Goal: Information Seeking & Learning: Learn about a topic

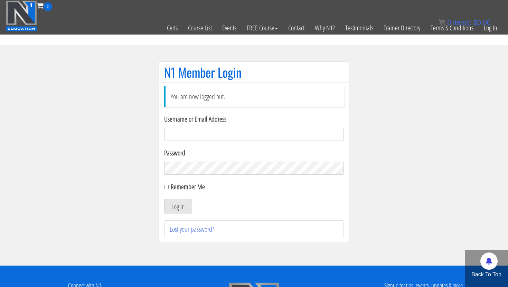
click at [197, 136] on input "Username or Email Address" at bounding box center [254, 134] width 180 height 13
type input "[EMAIL_ADDRESS][DOMAIN_NAME]"
click at [168, 209] on button "Log In" at bounding box center [178, 206] width 28 height 15
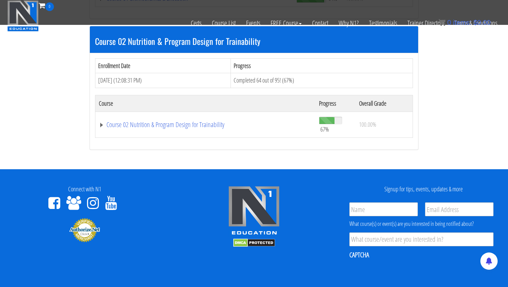
scroll to position [318, 0]
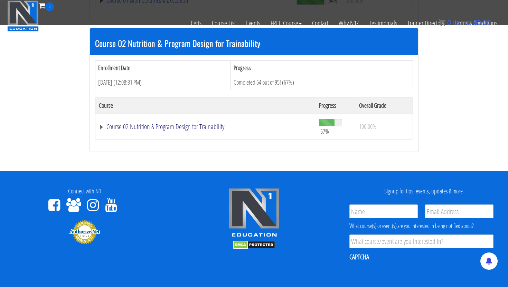
click at [170, 123] on link "Course 02 Nutrition & Program Design for Trainability" at bounding box center [205, 126] width 213 height 7
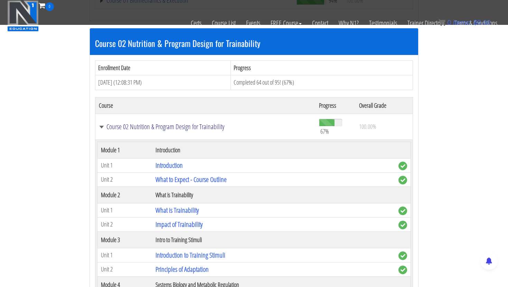
click at [172, 126] on link "Course 02 Nutrition & Program Design for Trainability" at bounding box center [205, 126] width 213 height 7
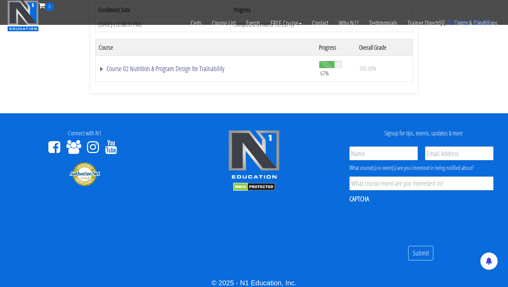
scroll to position [366, 0]
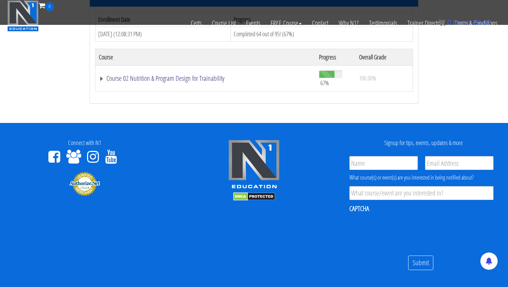
click at [166, 79] on link "Course 02 Nutrition & Program Design for Trainability" at bounding box center [205, 78] width 213 height 7
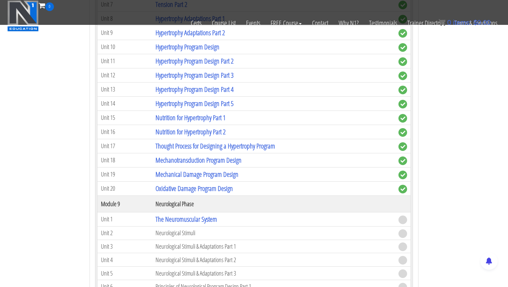
scroll to position [1331, 0]
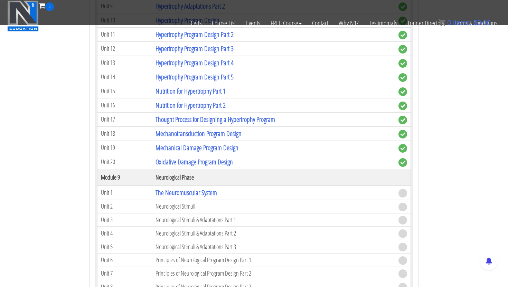
click at [182, 199] on td "The Neuromuscular System" at bounding box center [273, 193] width 243 height 14
click at [183, 194] on link "The Neuromuscular System" at bounding box center [187, 192] width 62 height 9
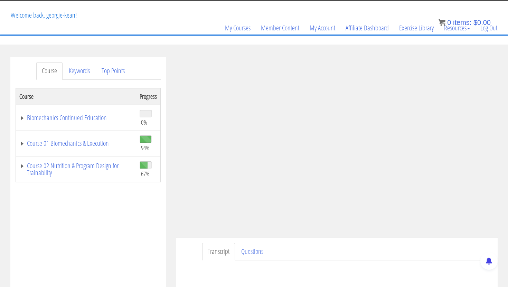
scroll to position [74, 0]
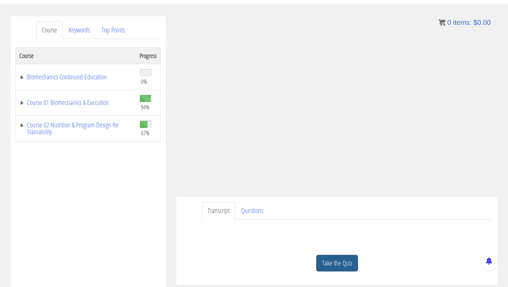
click at [327, 266] on link "Take the Quiz" at bounding box center [337, 263] width 42 height 17
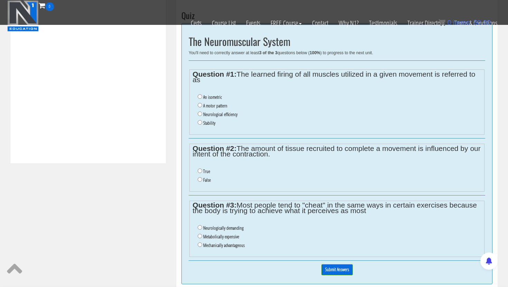
scroll to position [277, 0]
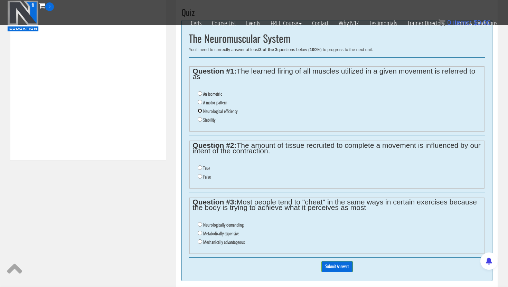
click at [199, 111] on input "Neurological efficiency" at bounding box center [200, 111] width 4 height 4
radio input "true"
click at [200, 101] on input "A motor pattern" at bounding box center [200, 102] width 4 height 4
radio input "true"
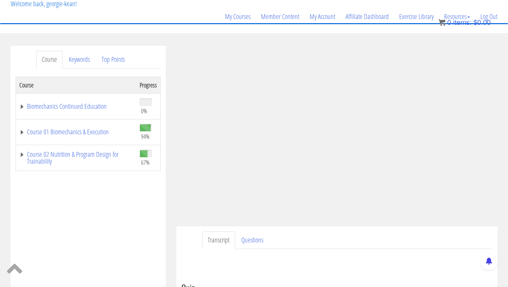
scroll to position [1, 0]
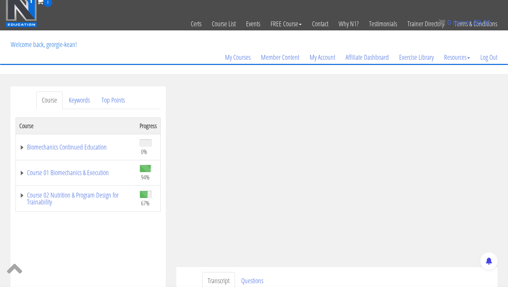
scroll to position [8, 0]
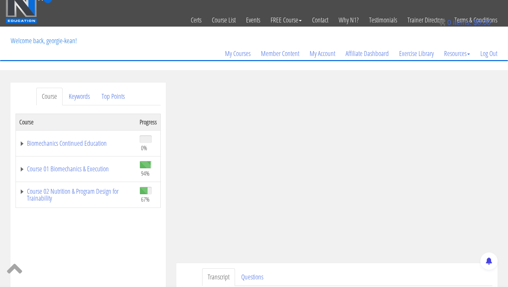
click at [158, 254] on div "Course Progress Biomechanics Continued Education 0% Module 1 Continued Educatio…" at bounding box center [88, 287] width 145 height 346
click at [388, 270] on ul "Transcript Questions" at bounding box center [347, 278] width 291 height 18
click at [139, 251] on div "Course Progress Biomechanics Continued Education 0% Module 1 Continued Educatio…" at bounding box center [88, 287] width 145 height 346
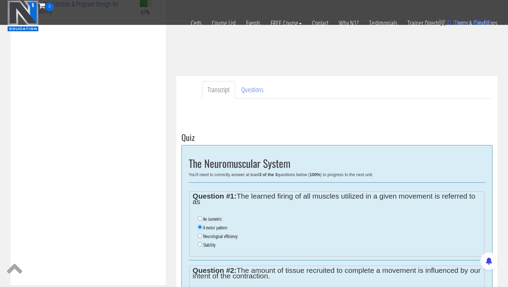
scroll to position [150, 0]
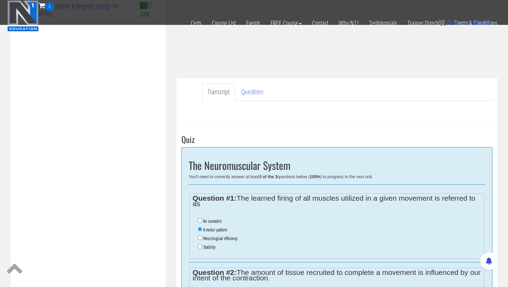
click at [144, 108] on div "Course Progress Biomechanics Continued Education 0% Module 1 Continued Educatio…" at bounding box center [88, 101] width 145 height 346
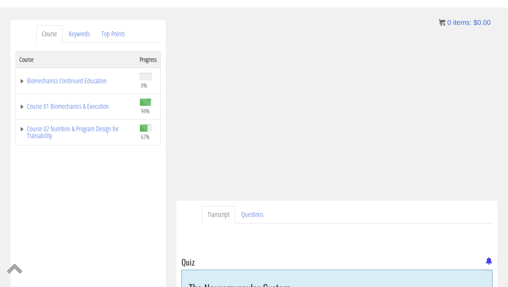
scroll to position [73, 0]
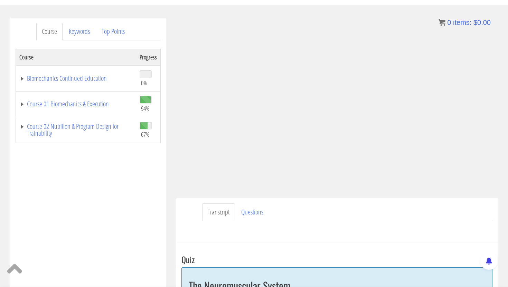
click at [155, 198] on div "Course Progress Biomechanics Continued Education 0% Module 1 Continued Educatio…" at bounding box center [88, 222] width 145 height 346
click at [426, 218] on ul "Transcript Questions" at bounding box center [347, 213] width 291 height 18
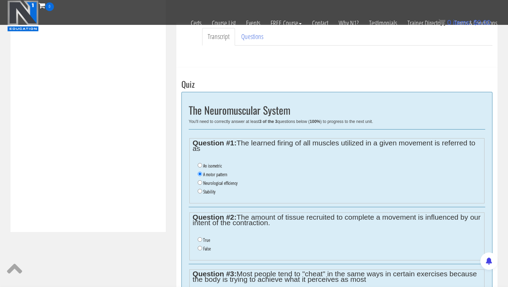
scroll to position [222, 0]
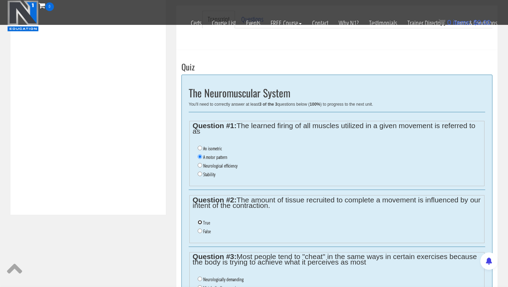
click at [200, 223] on input "True" at bounding box center [200, 222] width 4 height 4
radio input "true"
click at [105, 109] on div "Course Progress Biomechanics Continued Education 0% Module 1 Continued Educatio…" at bounding box center [88, 29] width 145 height 346
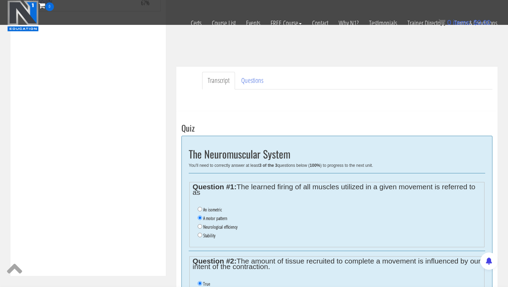
scroll to position [29, 0]
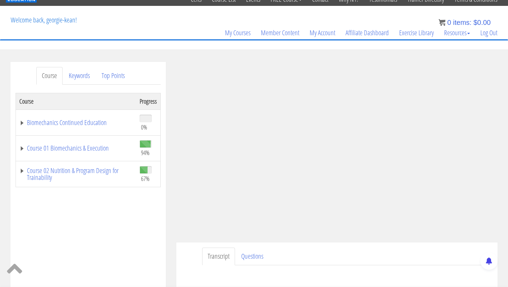
click at [382, 254] on ul "Transcript Questions" at bounding box center [347, 257] width 291 height 18
click at [423, 256] on ul "Transcript Questions" at bounding box center [347, 257] width 291 height 18
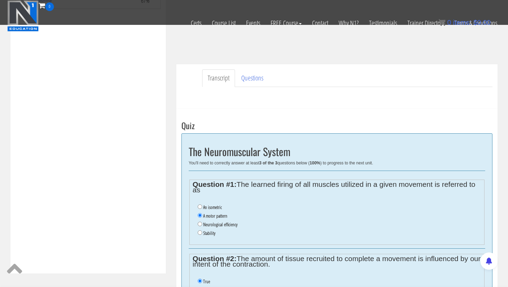
scroll to position [254, 0]
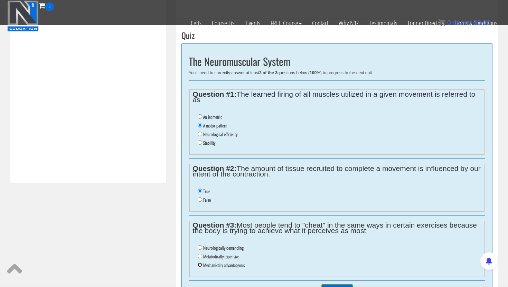
click at [199, 264] on input "Mechanically advantageous" at bounding box center [200, 265] width 4 height 4
radio input "true"
click at [182, 251] on div "The Neuromuscular System You'll need to correctly answer at least 3 of the 3 qu…" at bounding box center [337, 173] width 311 height 261
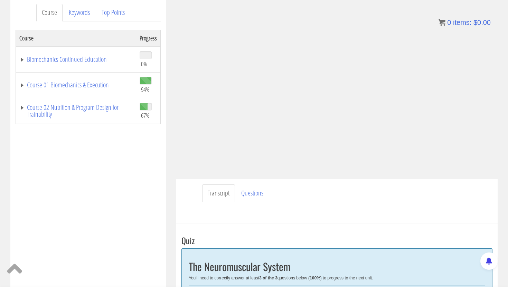
scroll to position [93, 0]
click at [387, 188] on ul "Transcript Questions" at bounding box center [347, 193] width 291 height 18
click at [156, 168] on div "Course Progress Biomechanics Continued Education 0% Module 1 Continued Educatio…" at bounding box center [88, 202] width 145 height 346
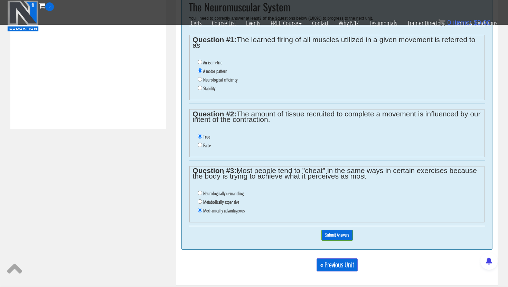
scroll to position [309, 0]
click at [333, 239] on input "Submit Answers" at bounding box center [337, 235] width 31 height 11
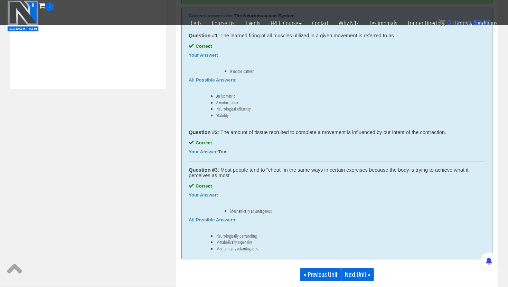
scroll to position [359, 0]
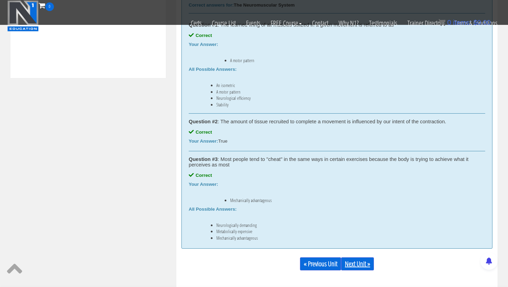
click at [362, 265] on link "Next Unit »" at bounding box center [357, 264] width 33 height 13
